Goal: Information Seeking & Learning: Learn about a topic

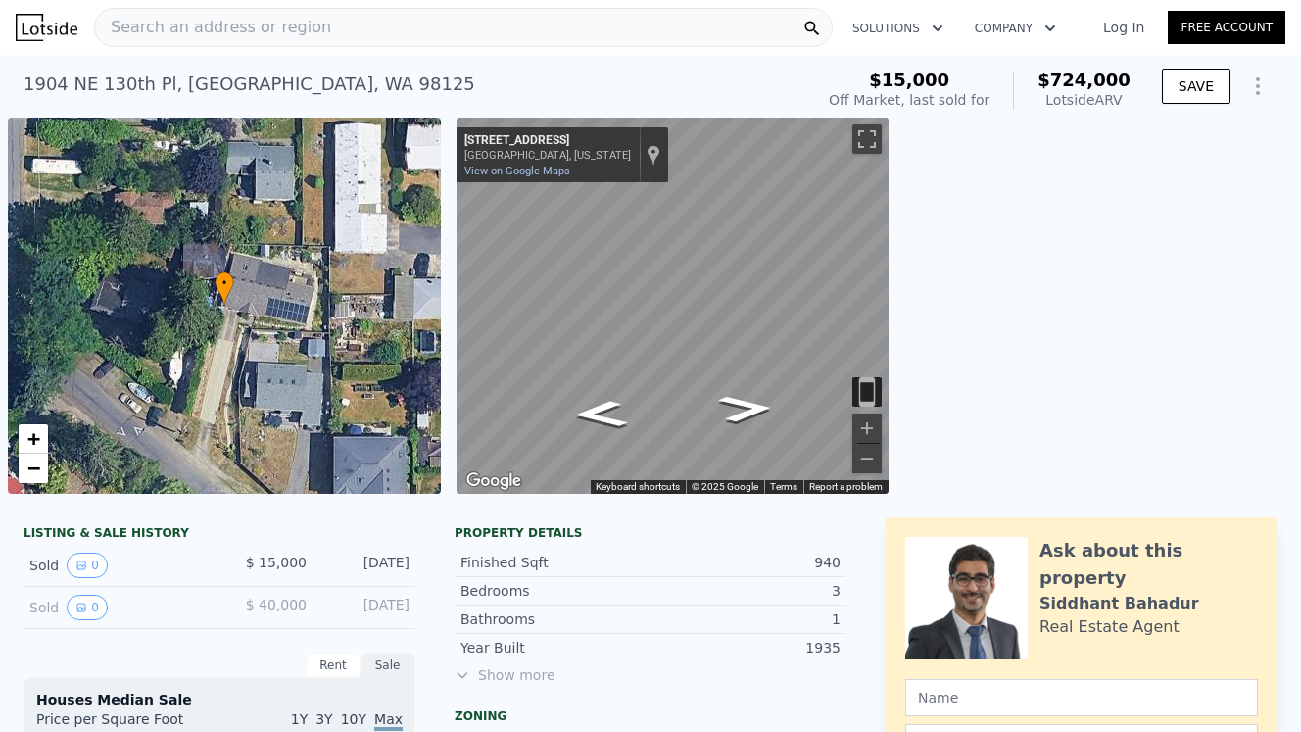
click at [545, 30] on div "Search an address or region" at bounding box center [463, 27] width 739 height 39
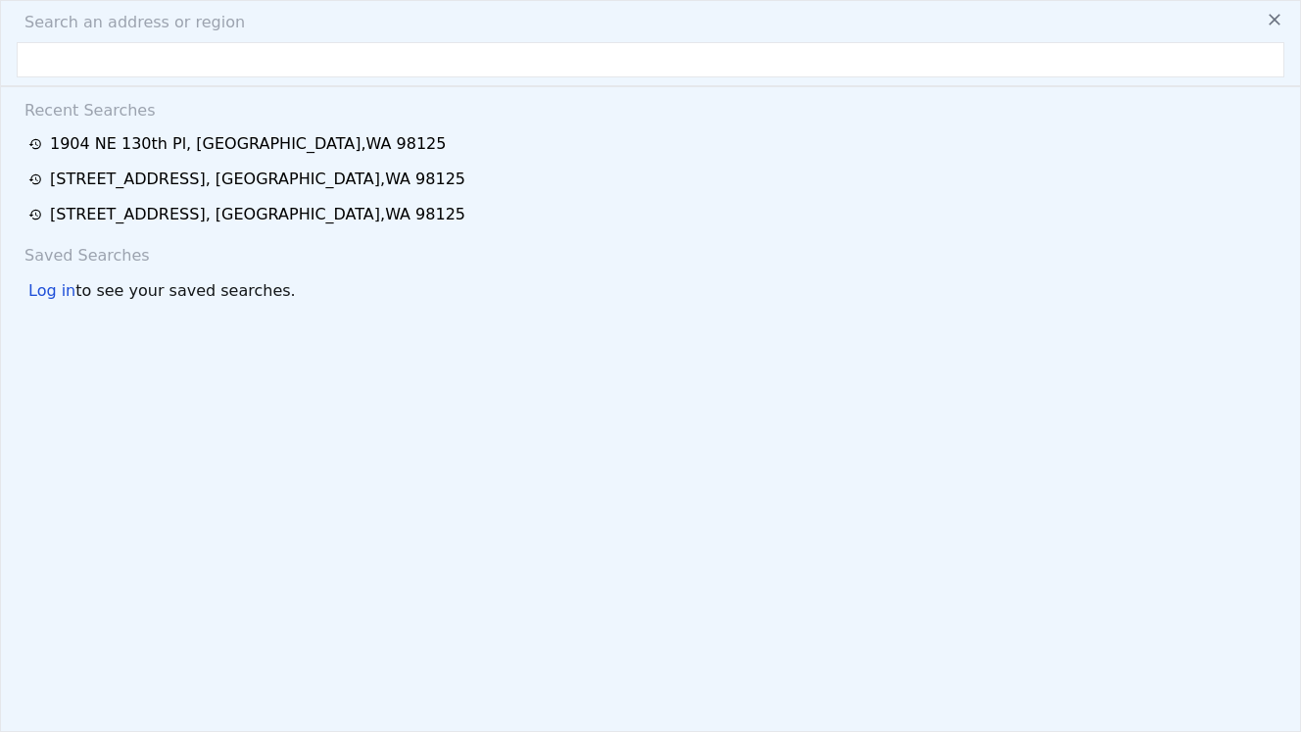
click at [446, 63] on input "text" at bounding box center [651, 59] width 1268 height 35
type input "[STREET_ADDRESS]"
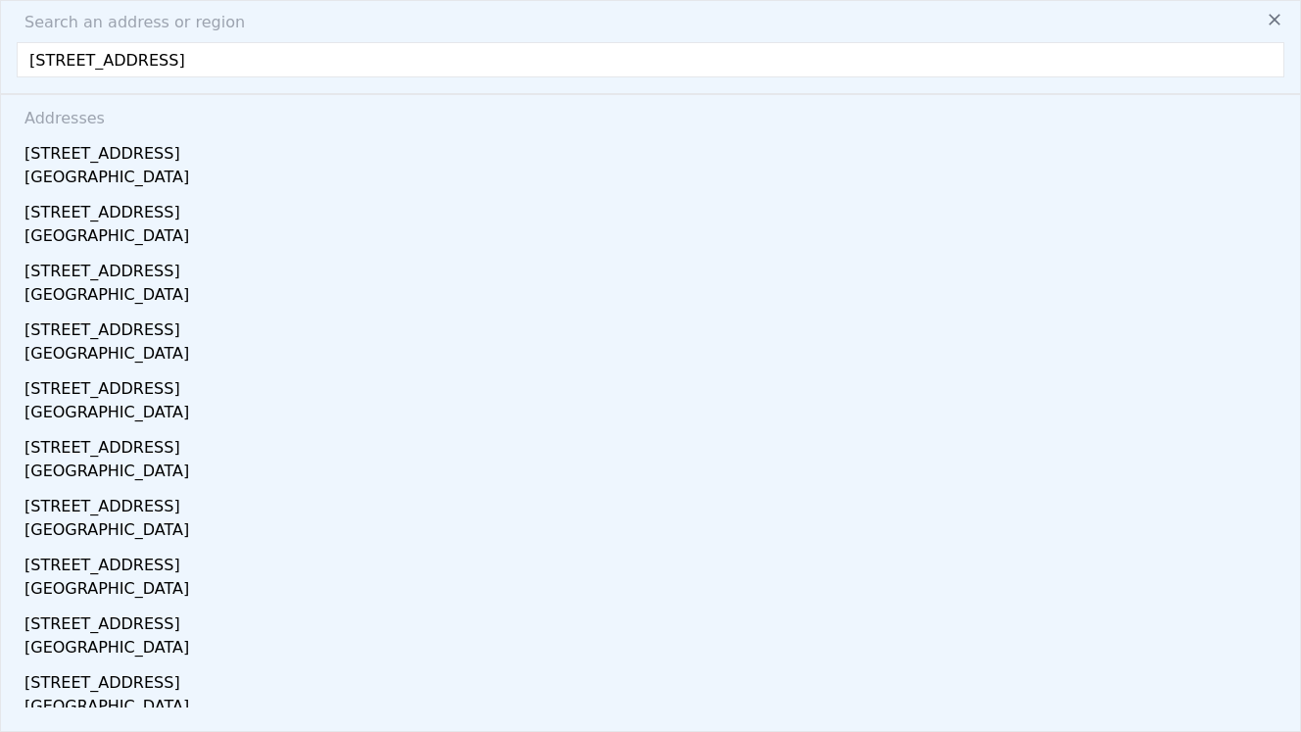
click at [318, 155] on div "[STREET_ADDRESS]" at bounding box center [654, 149] width 1260 height 31
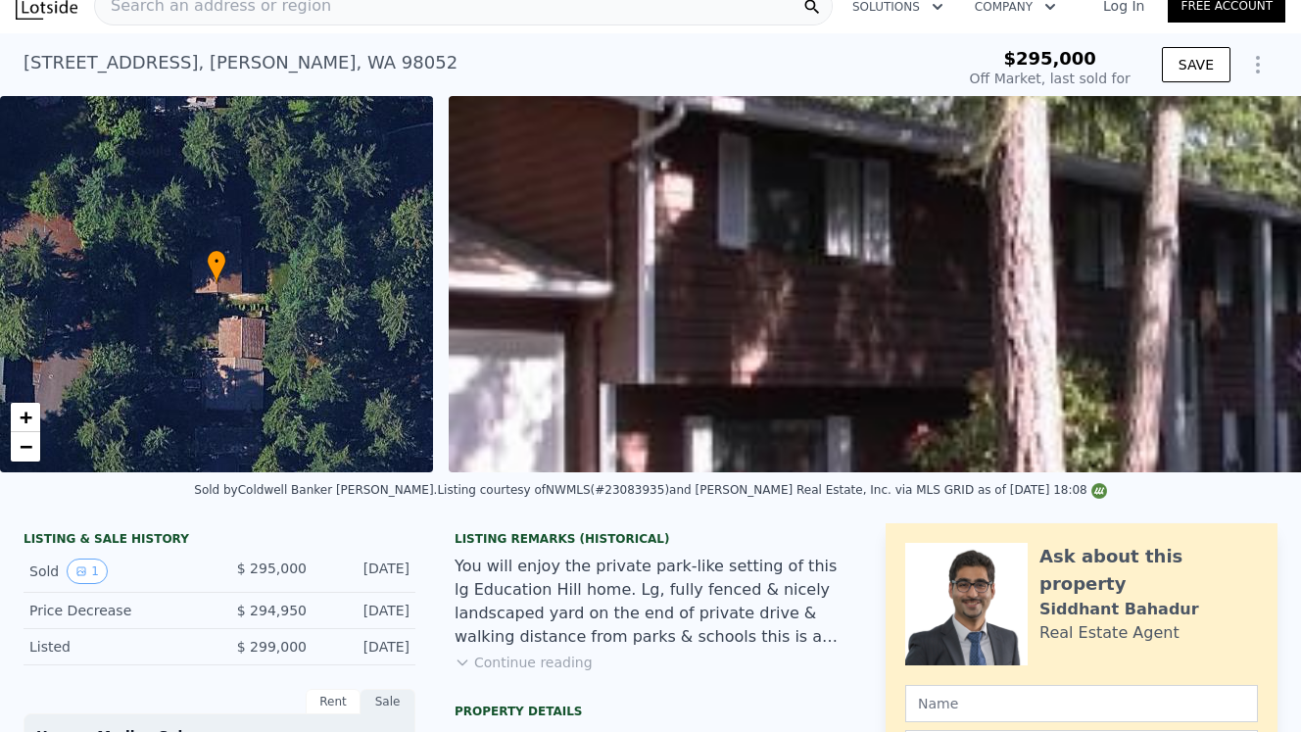
scroll to position [149, 0]
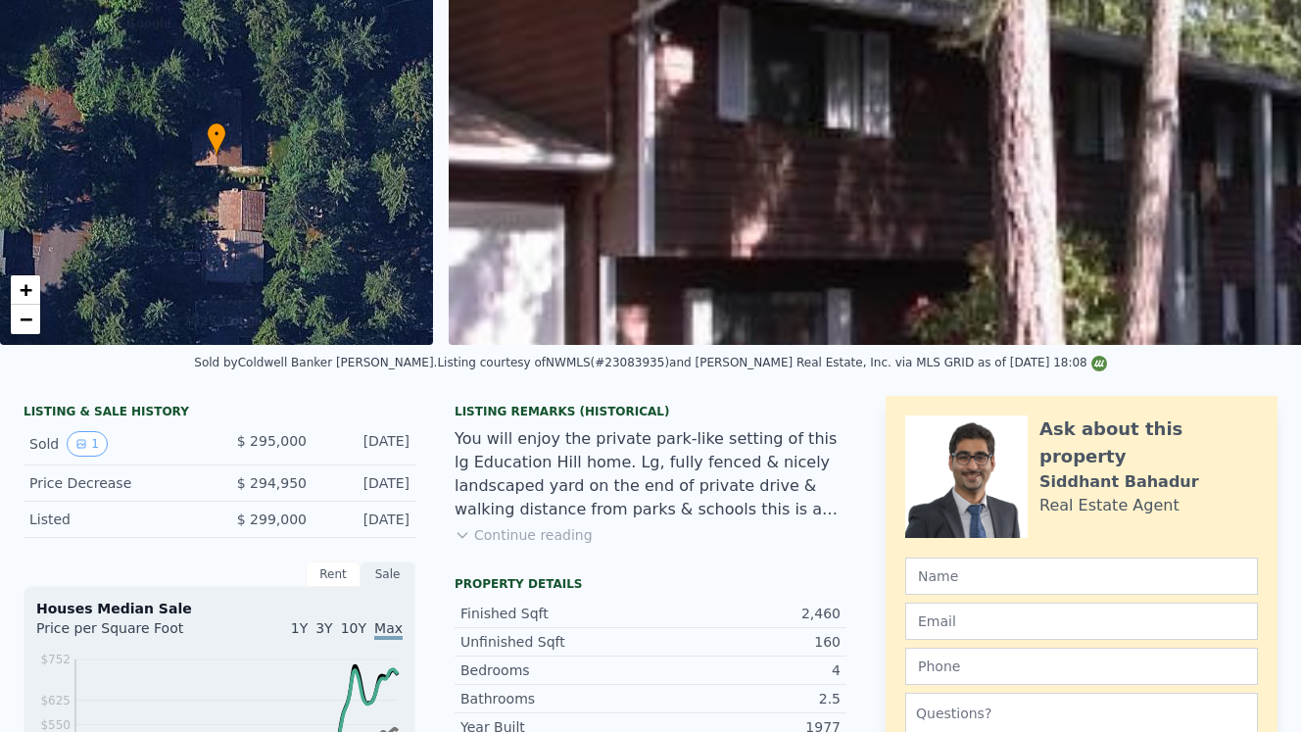
click at [568, 529] on button "Continue reading" at bounding box center [524, 535] width 138 height 20
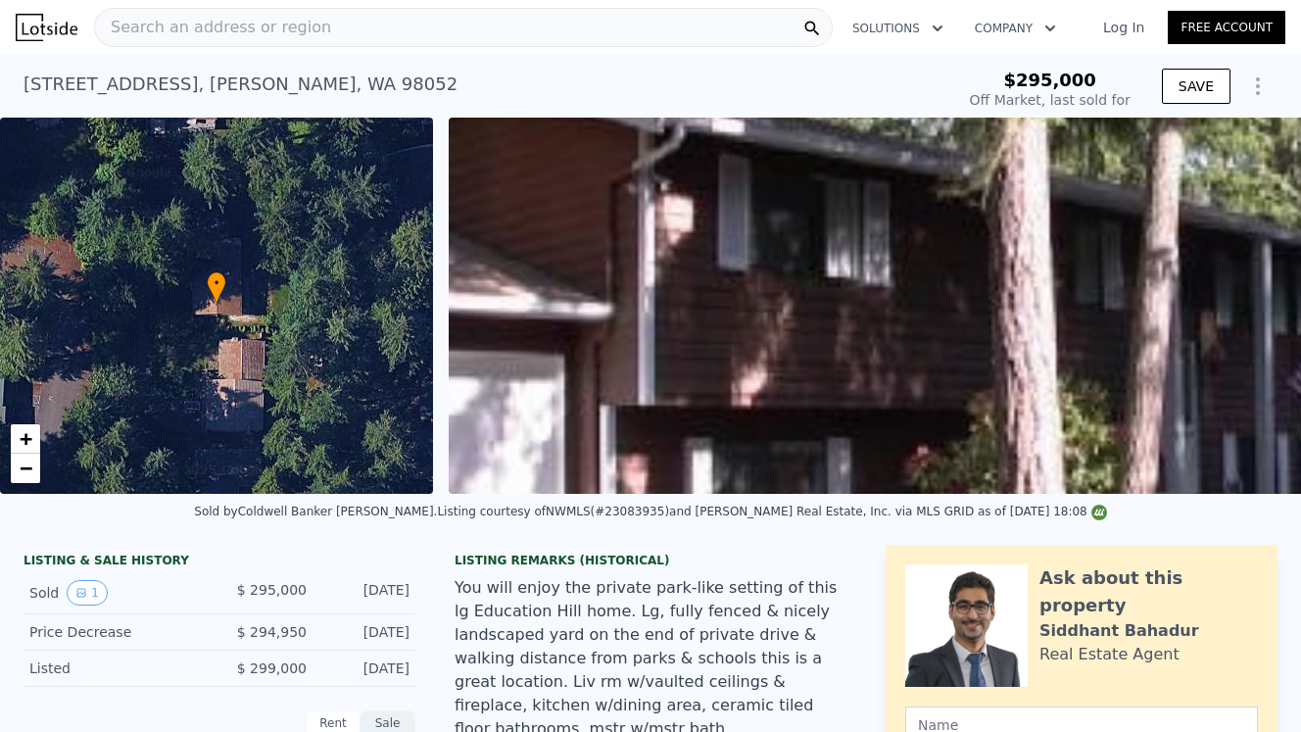
scroll to position [0, 0]
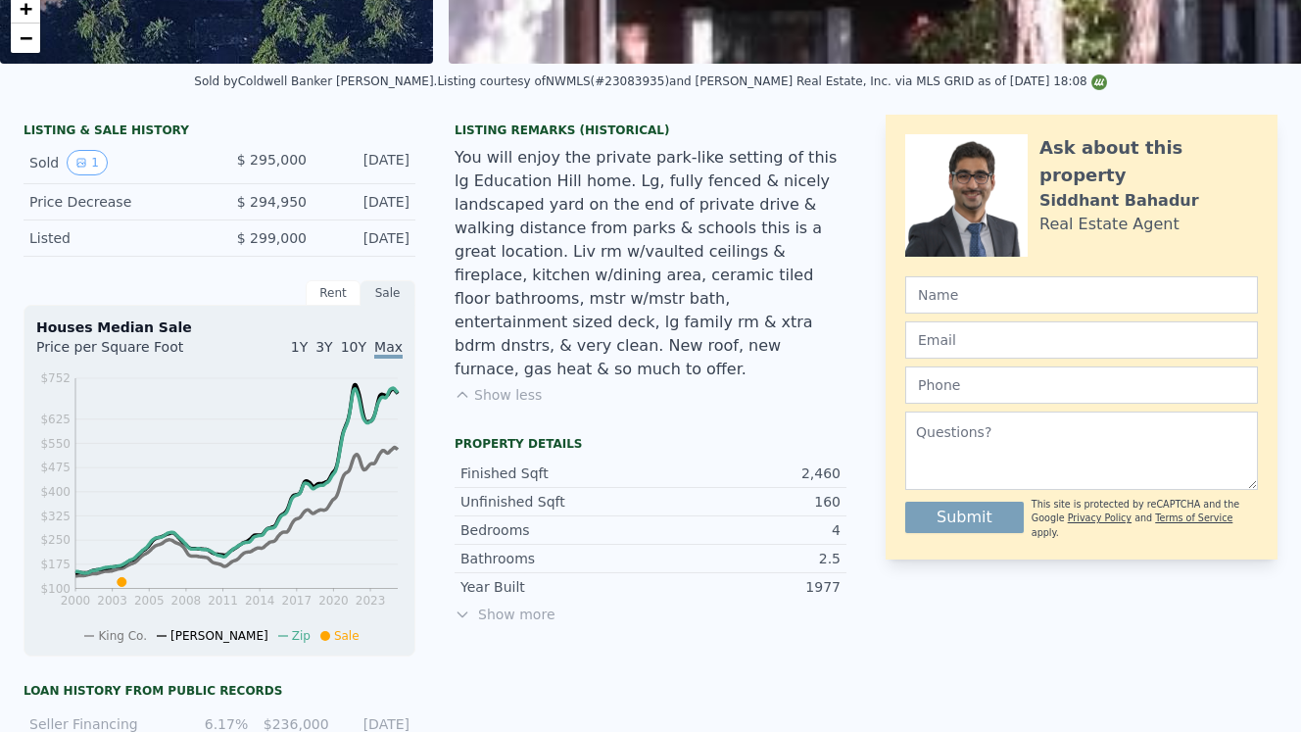
click at [543, 605] on span "Show more" at bounding box center [651, 615] width 392 height 20
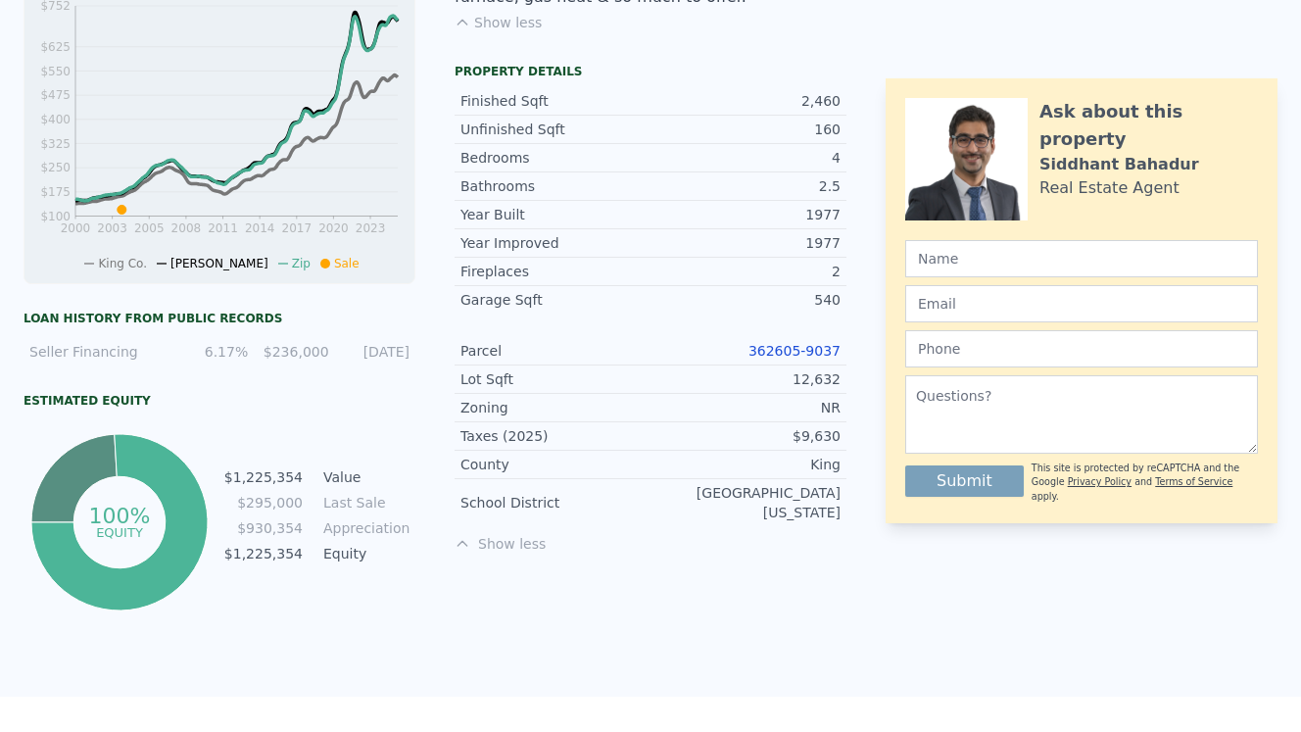
scroll to position [843, 0]
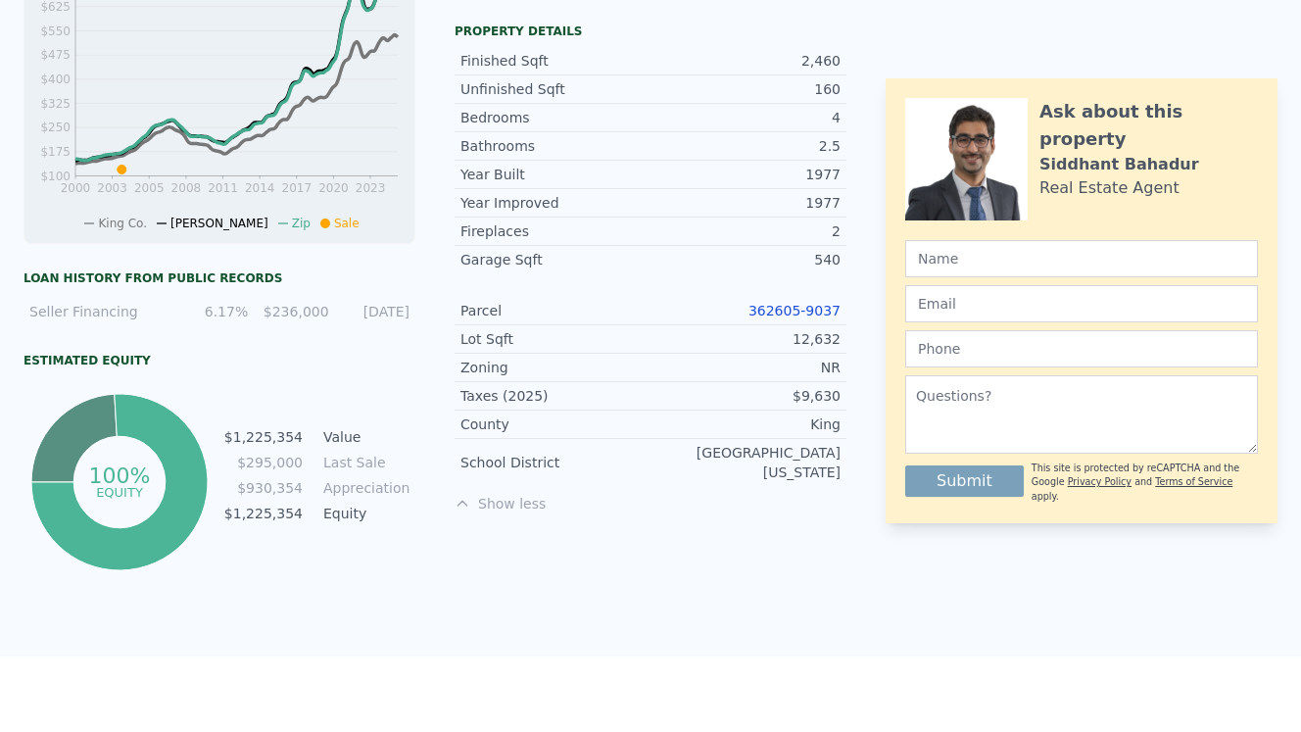
click at [819, 303] on link "362605-9037" at bounding box center [795, 311] width 92 height 16
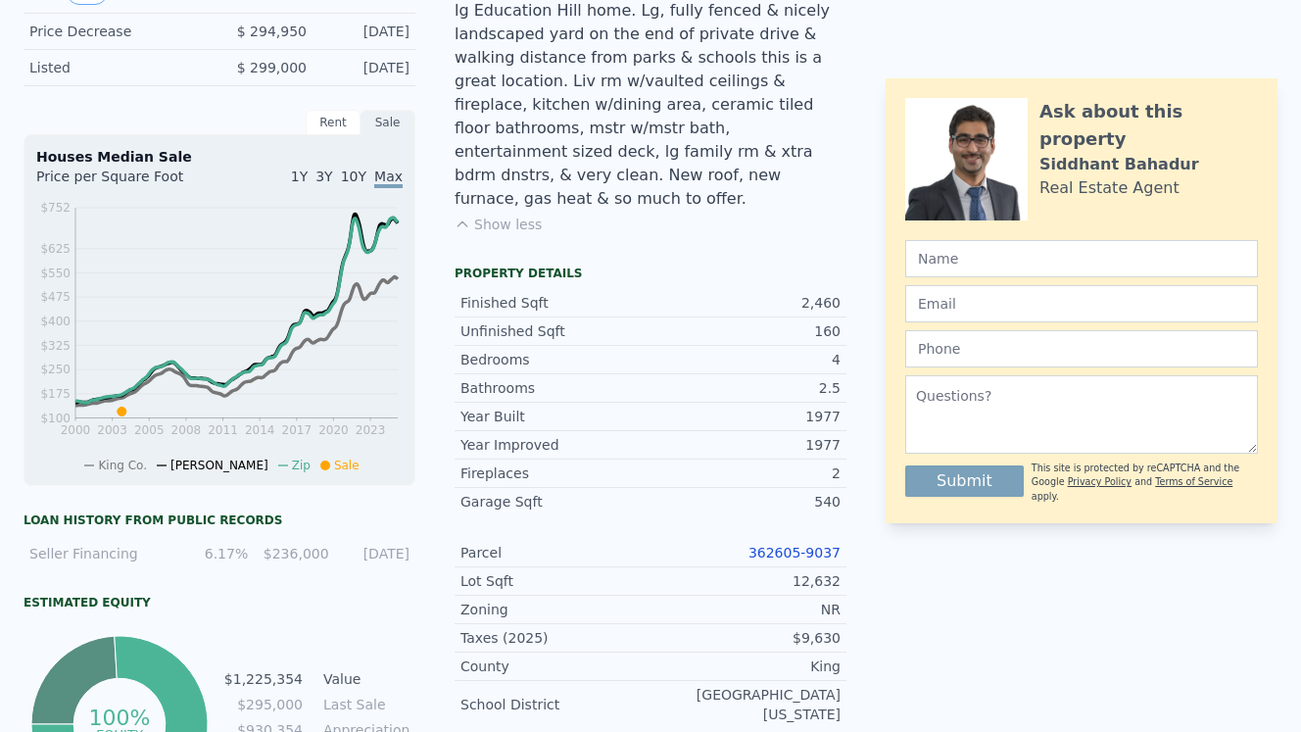
type input "$ 1,740,000"
type input "$ 1,259,260"
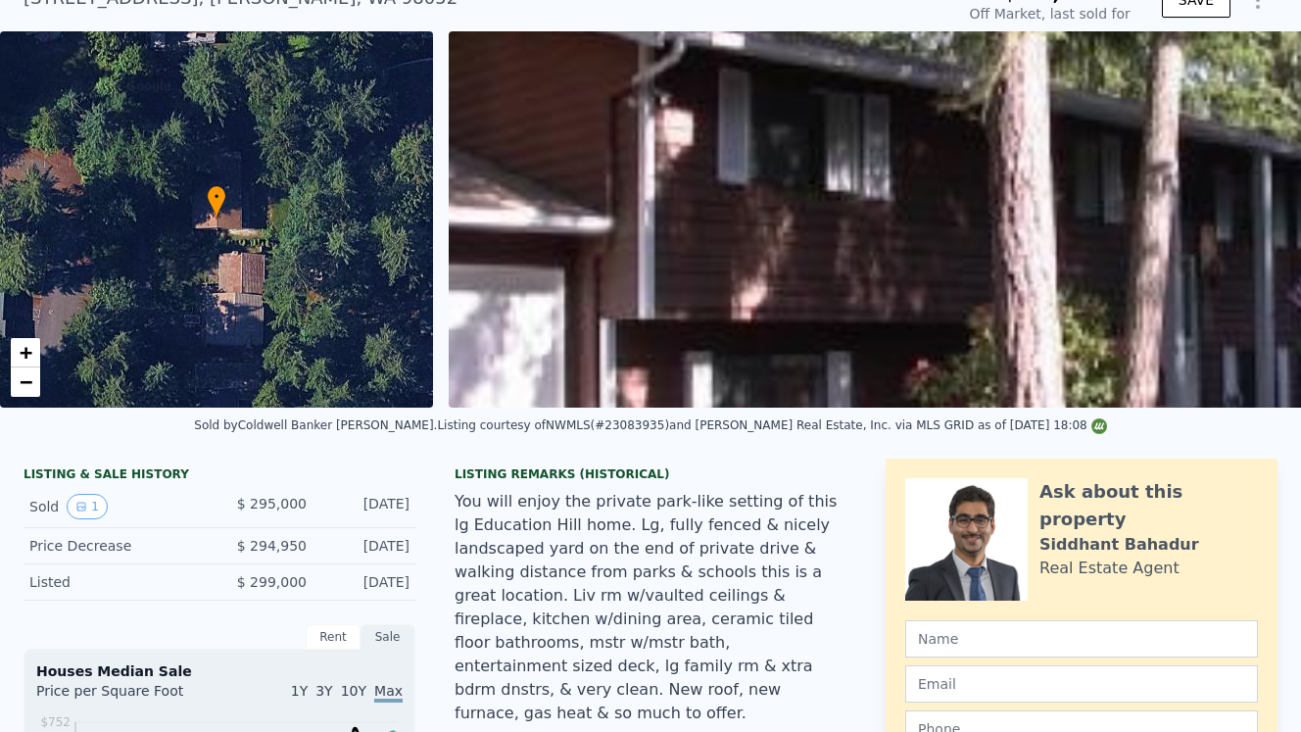
scroll to position [0, 0]
